Goal: Task Accomplishment & Management: Use online tool/utility

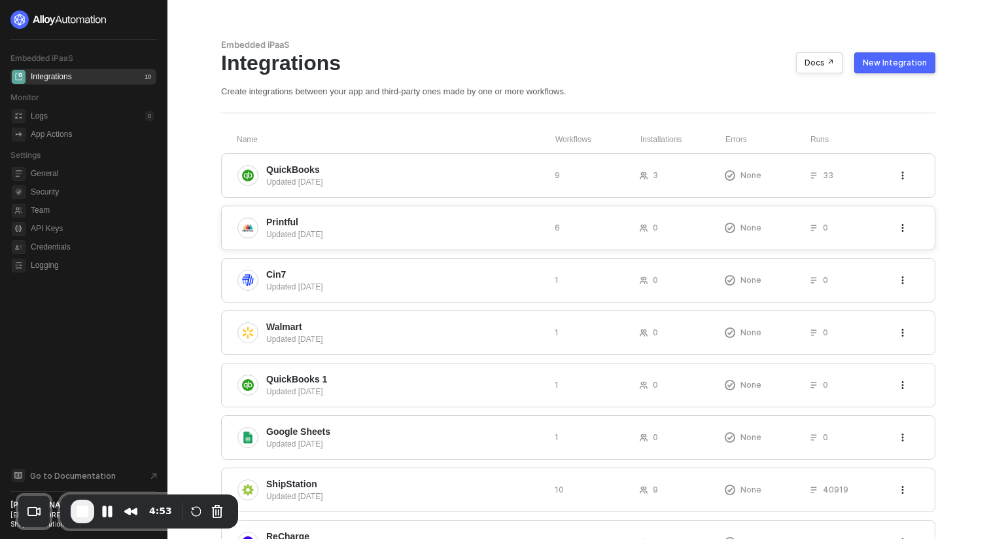
click at [395, 220] on span "Printful" at bounding box center [405, 221] width 278 height 13
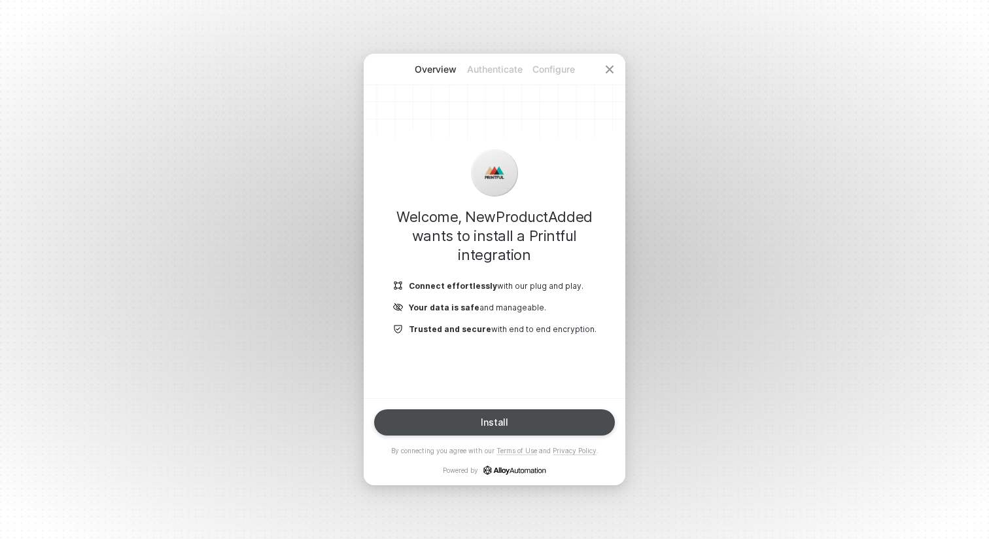
click at [516, 440] on div "Install By connecting you agree with our Terms of Use and Privacy Policy . Powe…" at bounding box center [494, 441] width 241 height 65
click at [512, 418] on button "Install" at bounding box center [494, 422] width 241 height 26
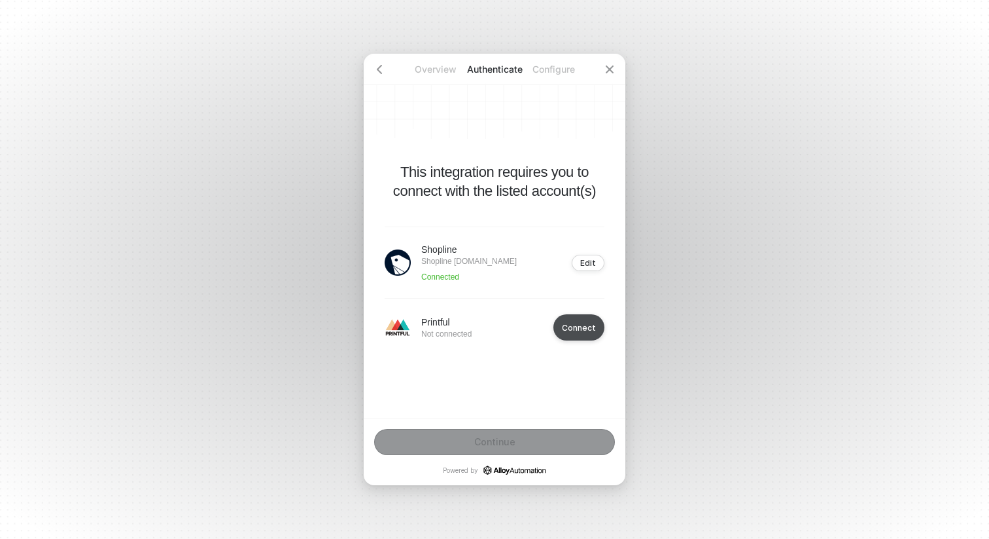
click at [585, 323] on div "Connect" at bounding box center [579, 328] width 34 height 10
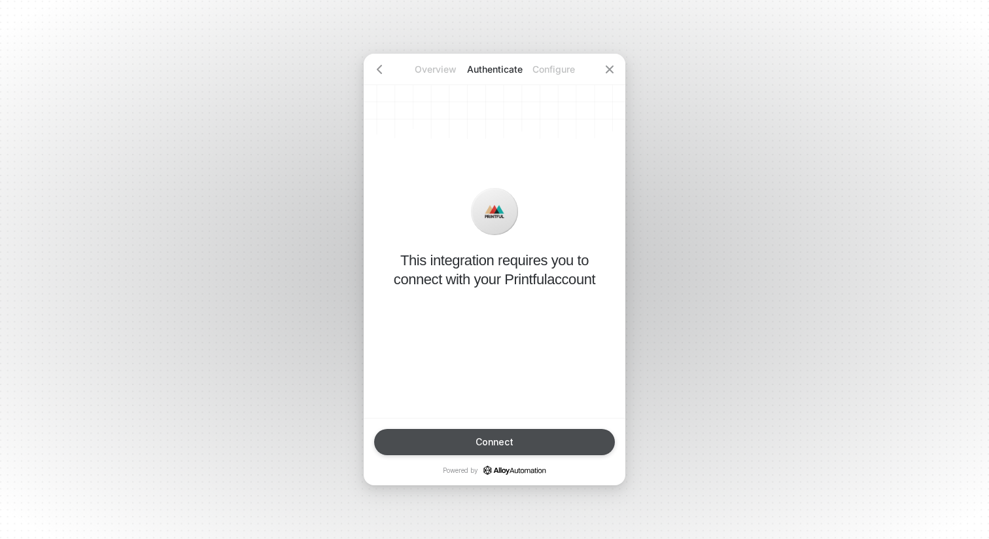
click at [453, 448] on button "Connect" at bounding box center [494, 442] width 241 height 26
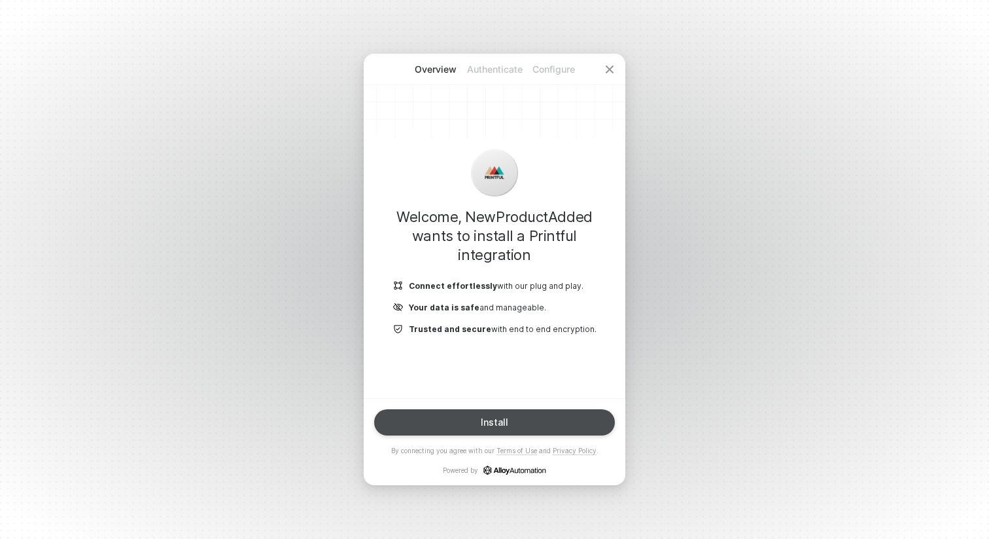
click at [518, 428] on button "Install" at bounding box center [494, 422] width 241 height 26
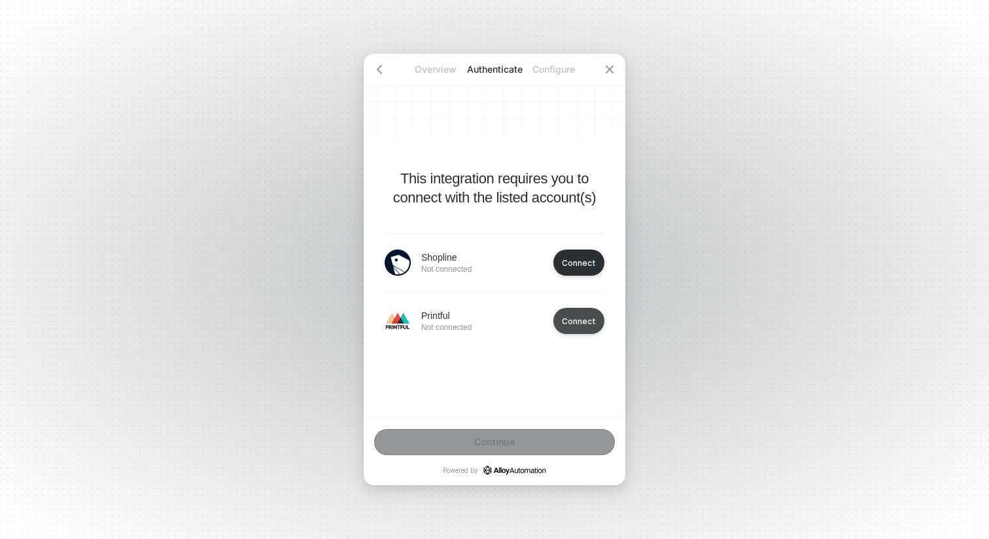
click at [583, 320] on div "Connect" at bounding box center [579, 321] width 34 height 10
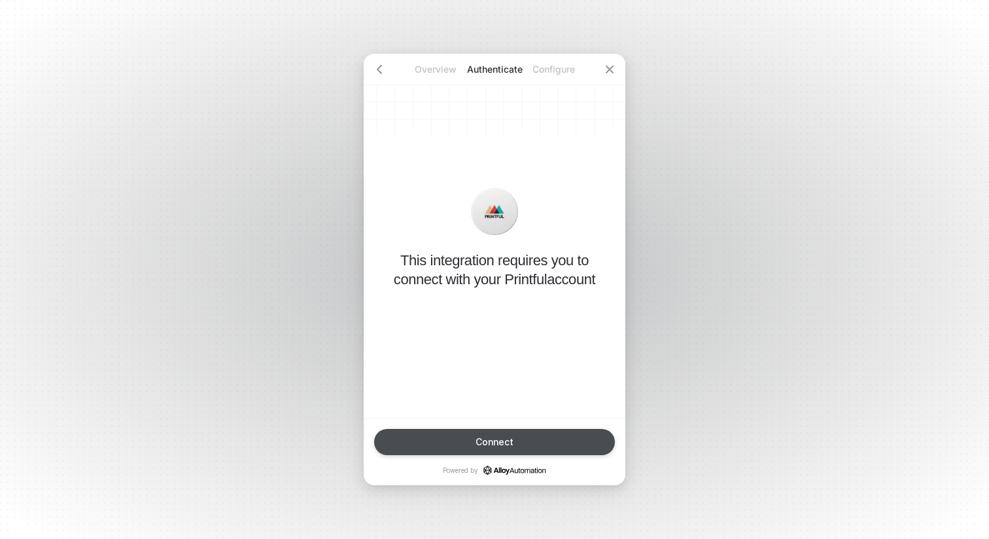
click at [493, 450] on button "Connect" at bounding box center [494, 442] width 241 height 26
click at [610, 68] on icon "icon-close" at bounding box center [610, 69] width 8 height 8
